Goal: Transaction & Acquisition: Obtain resource

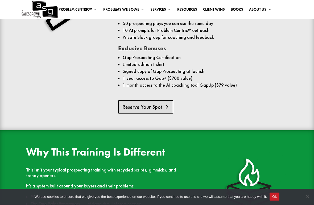
scroll to position [434, 0]
click at [137, 112] on link "Reserve Your Spot" at bounding box center [145, 106] width 55 height 13
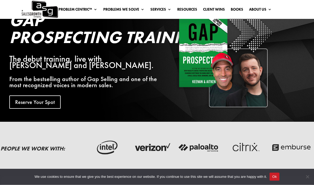
scroll to position [0, 0]
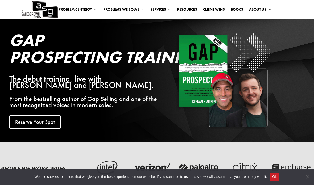
click at [216, 5] on ul "Problem Centric™ Problem Centric™ OS Problem Identification Chart Gap Selling T…" at bounding box center [165, 9] width 219 height 8
click at [216, 7] on link "Client Wins" at bounding box center [214, 10] width 22 height 6
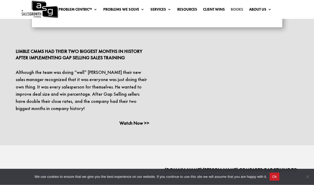
scroll to position [816, 0]
click at [242, 9] on link "Books" at bounding box center [237, 10] width 13 height 6
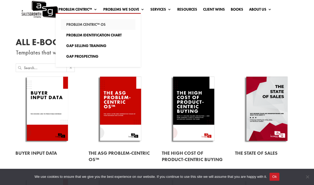
click at [72, 21] on link "Problem Centric™ OS" at bounding box center [98, 24] width 75 height 11
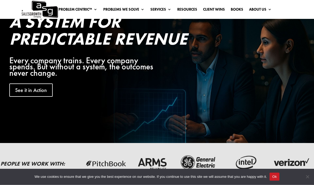
scroll to position [31, 0]
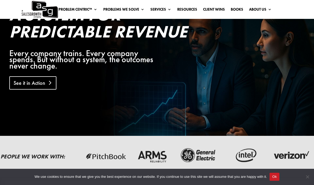
click at [23, 87] on link "See it in Action" at bounding box center [32, 82] width 47 height 13
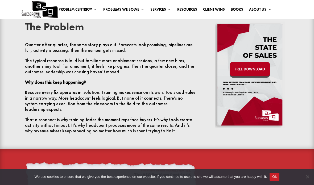
scroll to position [201, 0]
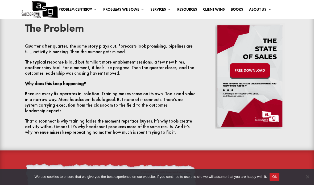
click at [260, 77] on img at bounding box center [250, 76] width 70 height 106
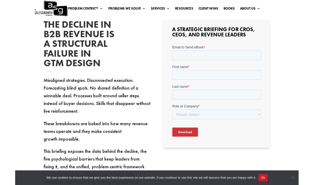
scroll to position [113, 0]
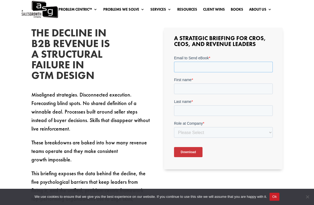
click at [219, 68] on input "Email to Send eBook *" at bounding box center [223, 67] width 99 height 11
click at [220, 70] on input "Email to Send eBook *" at bounding box center [223, 67] width 99 height 11
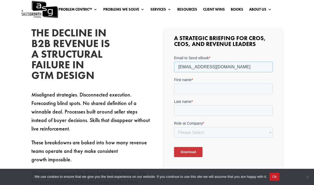
type input "AndreyRamanouski@coherentsolutions.com"
click at [222, 91] on input "First name *" at bounding box center [223, 89] width 99 height 11
type input "Andrey"
click at [220, 109] on input "Last name *" at bounding box center [223, 110] width 99 height 11
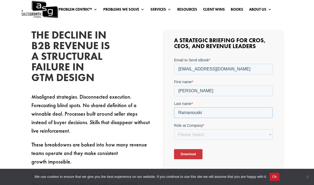
type input "Ramanouski"
click at [239, 140] on select "Please Select C-Level (CRO, CSO, etc) Senior Leadership (VP of Sales, VP of Ena…" at bounding box center [223, 134] width 99 height 11
select select "Other"
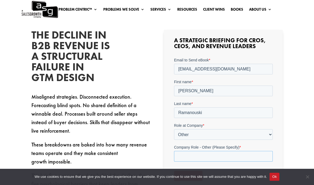
click at [220, 159] on input "Company Role - Other (Please Specify) *" at bounding box center [223, 156] width 99 height 11
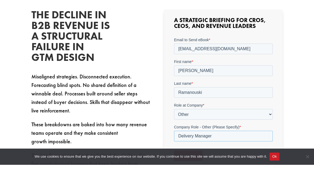
type input "Delivery Manager"
click at [198, 158] on input "Download" at bounding box center [188, 156] width 28 height 10
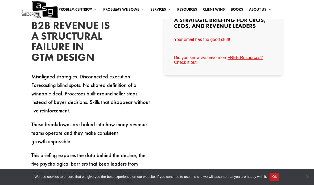
scroll to position [153, 0]
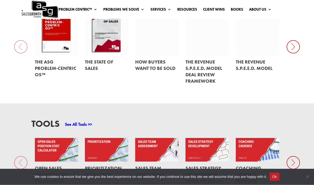
scroll to position [258, 0]
